Goal: Communication & Community: Answer question/provide support

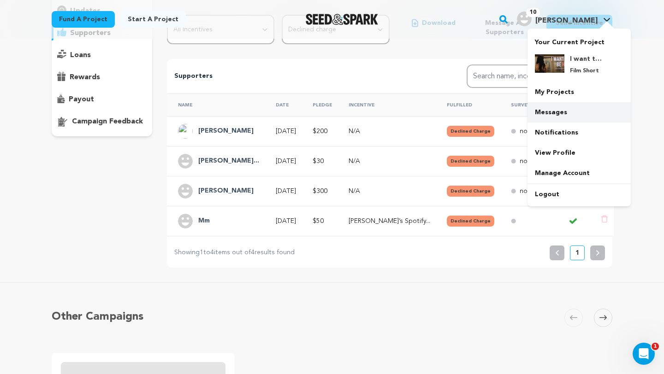
click at [541, 115] on link "Messages" at bounding box center [578, 112] width 103 height 20
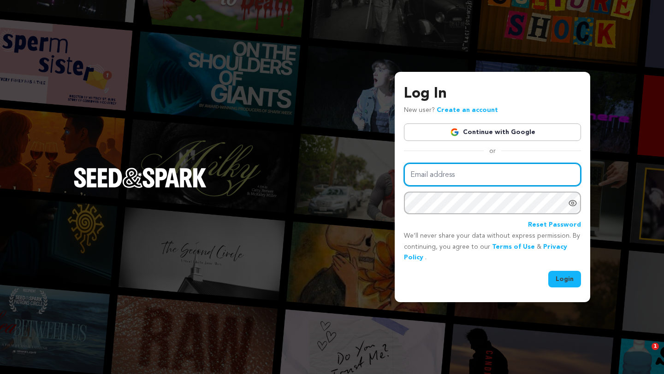
type input "[EMAIL_ADDRESS][DOMAIN_NAME]"
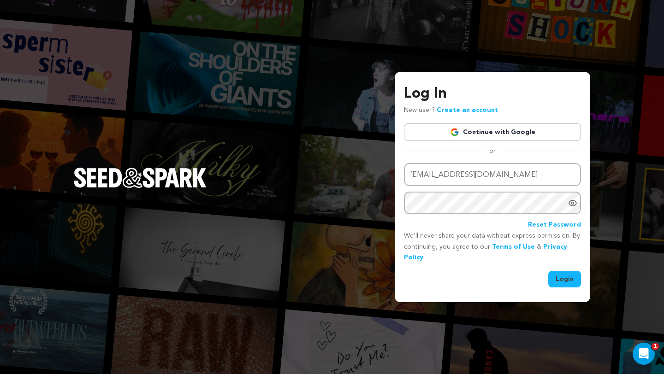
click at [571, 281] on button "Login" at bounding box center [564, 279] width 33 height 17
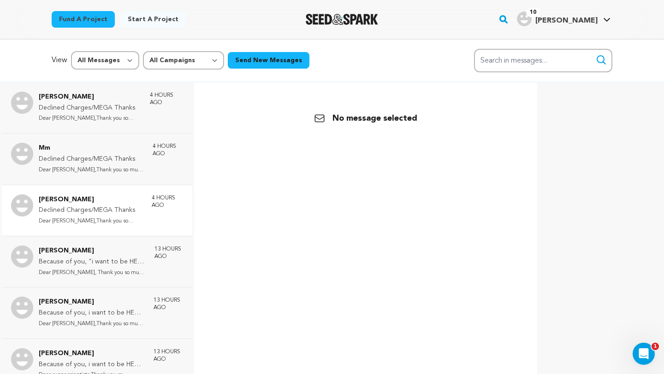
click at [83, 219] on p "Dear Aimee,Thank you so much for su..." at bounding box center [91, 221] width 104 height 11
click at [357, 159] on div at bounding box center [365, 269] width 324 height 374
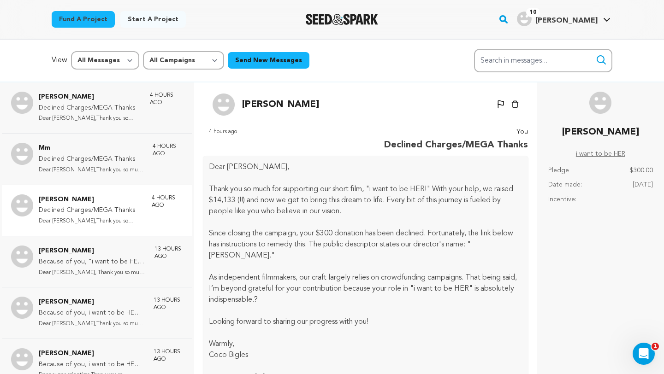
click at [106, 219] on p "Dear Aimee,Thank you so much for su..." at bounding box center [91, 221] width 104 height 11
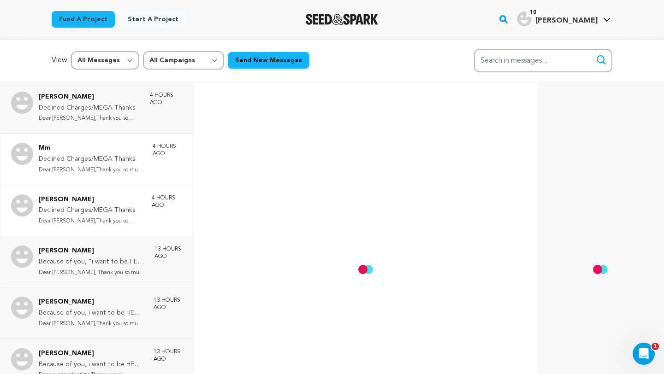
click at [102, 152] on p "Mm" at bounding box center [91, 148] width 105 height 11
click at [104, 121] on p "Dear Elizabeth,Thank you so much fo..." at bounding box center [90, 118] width 102 height 11
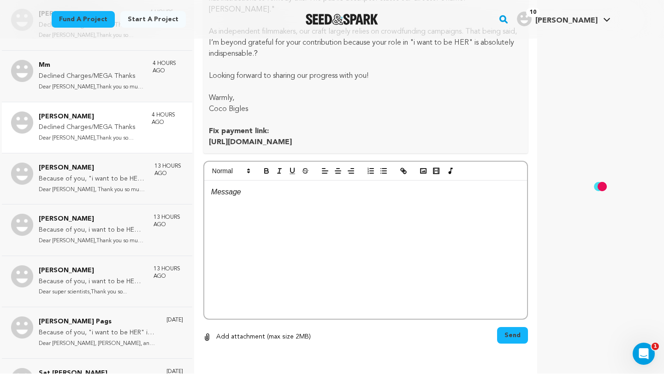
scroll to position [174, 0]
